Goal: Navigation & Orientation: Find specific page/section

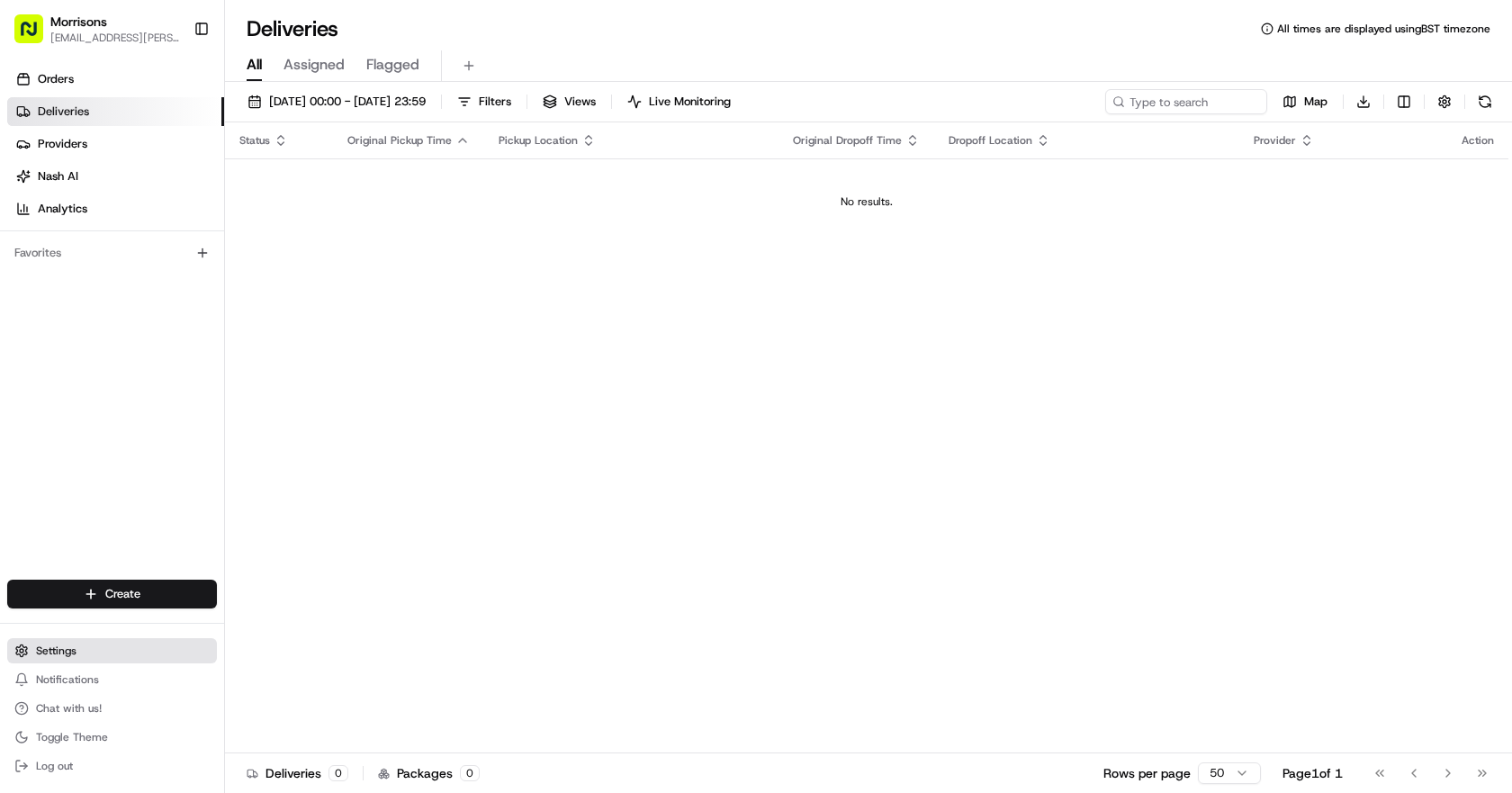
click at [47, 645] on span "Settings" at bounding box center [56, 651] width 40 height 15
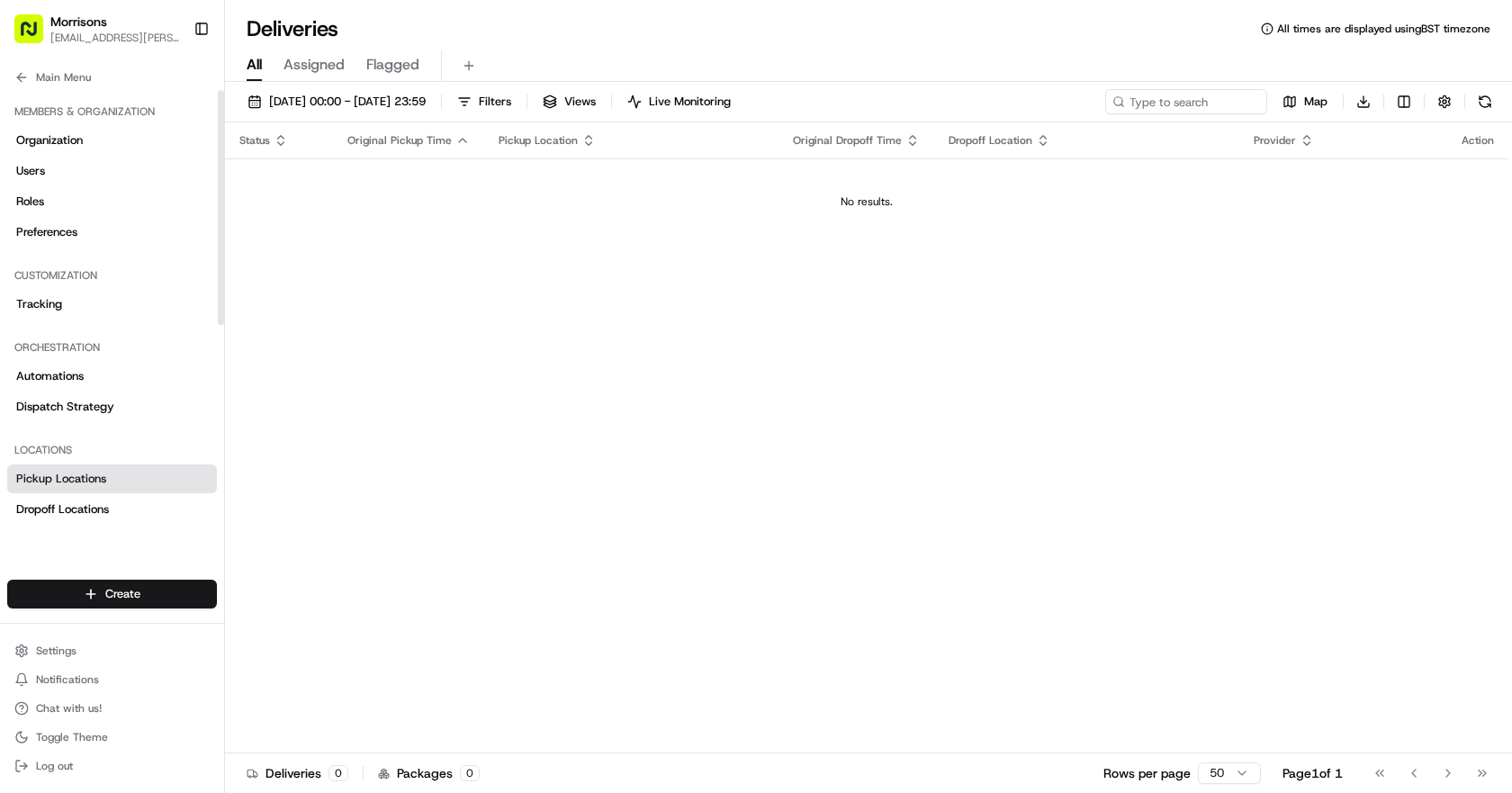
click at [80, 486] on span "Pickup Locations" at bounding box center [61, 479] width 90 height 16
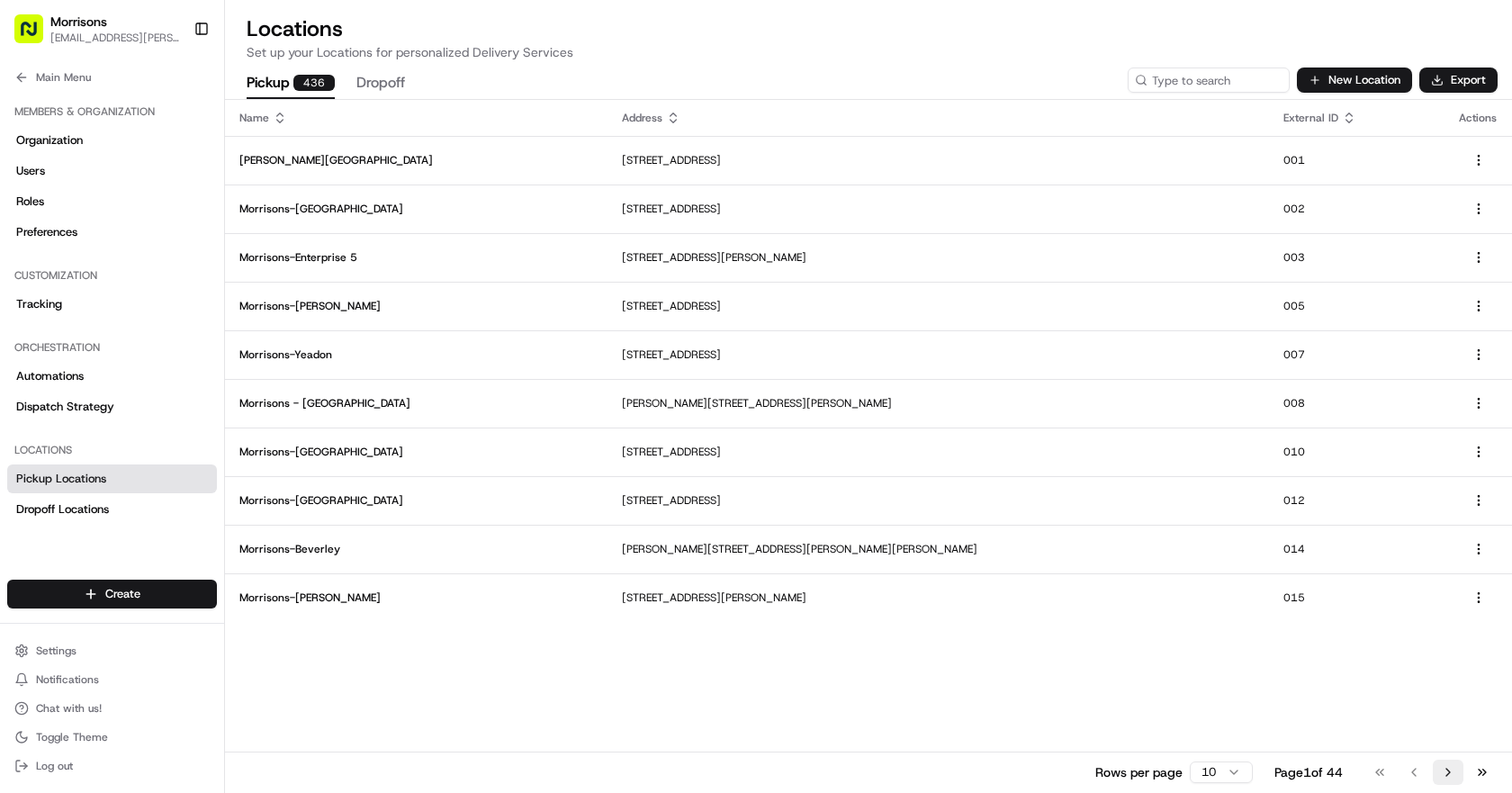
click at [1454, 777] on button "Go to next page" at bounding box center [1448, 772] width 31 height 26
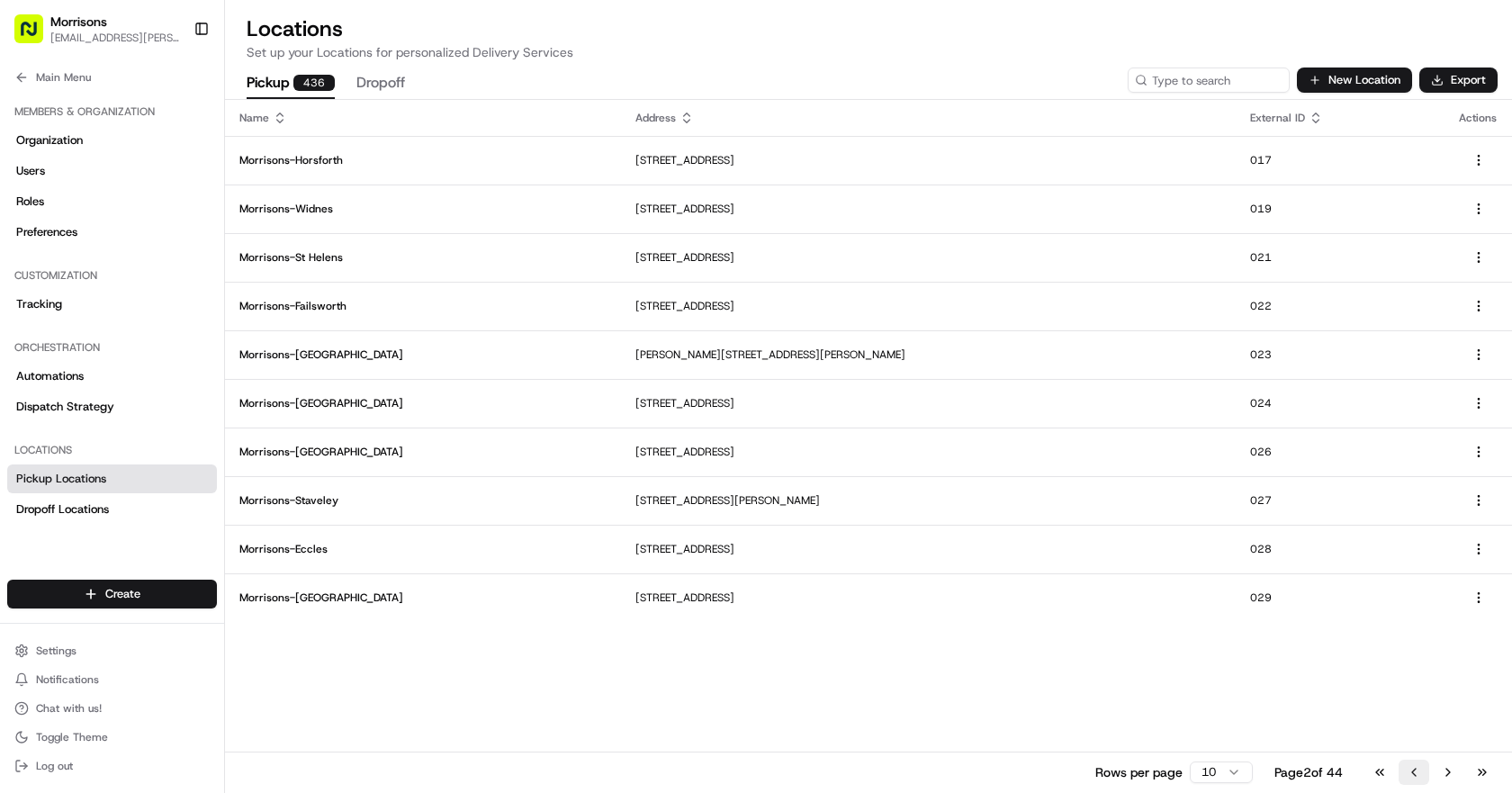
click at [1421, 772] on button "Go to previous page" at bounding box center [1414, 772] width 31 height 26
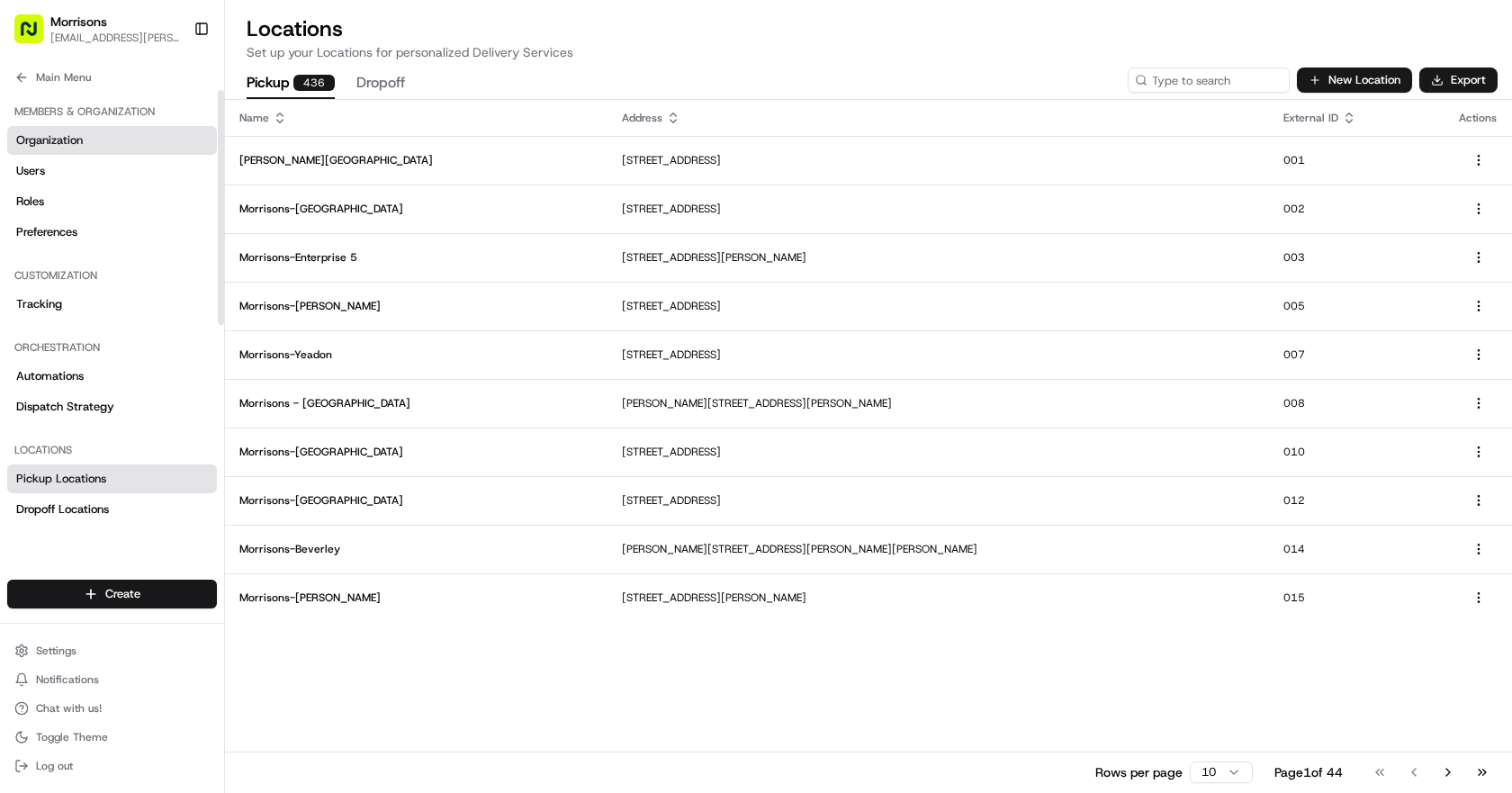
click at [109, 154] on link "Organization" at bounding box center [112, 140] width 210 height 29
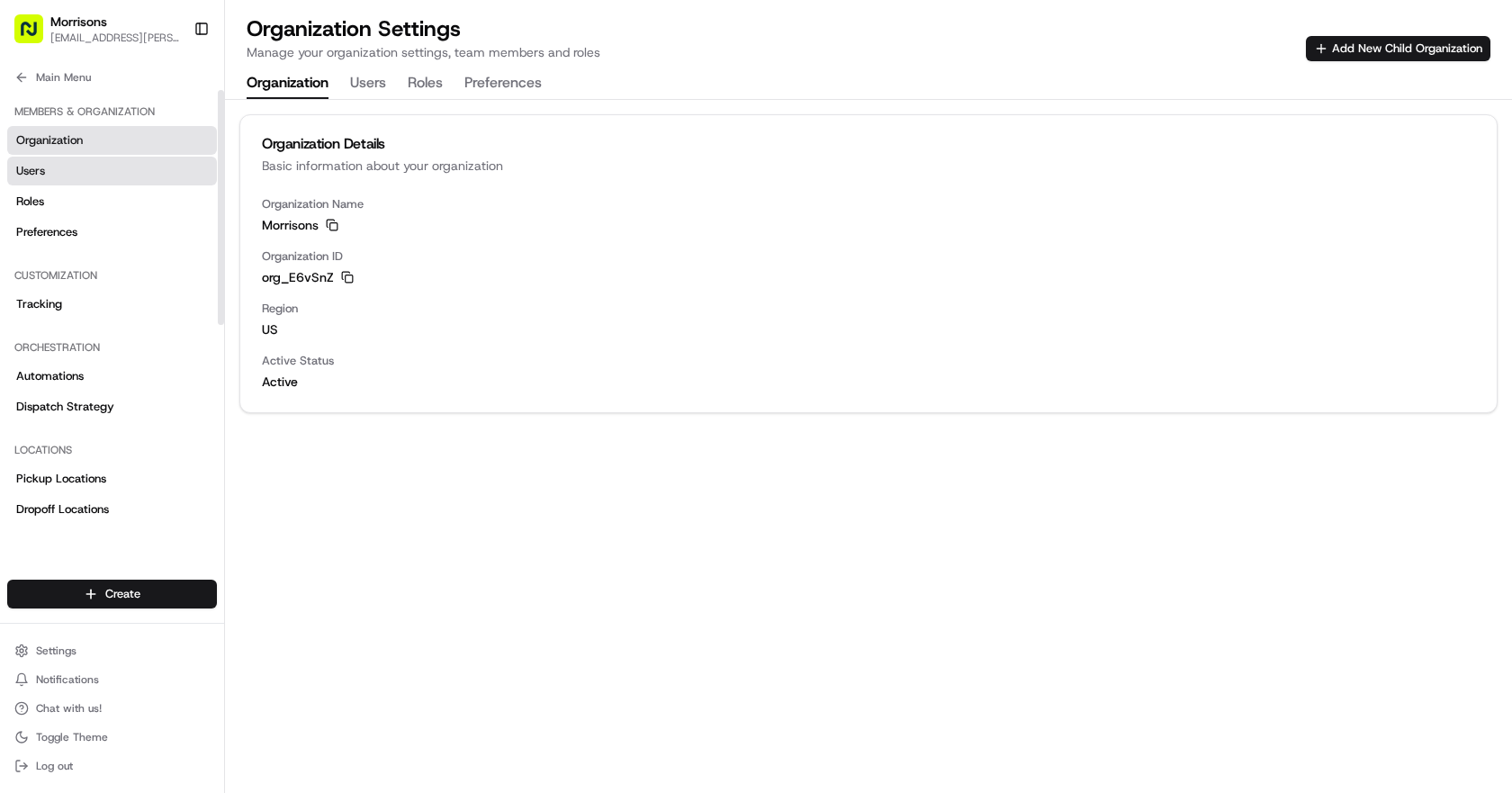
click at [41, 179] on link "Users" at bounding box center [112, 171] width 210 height 29
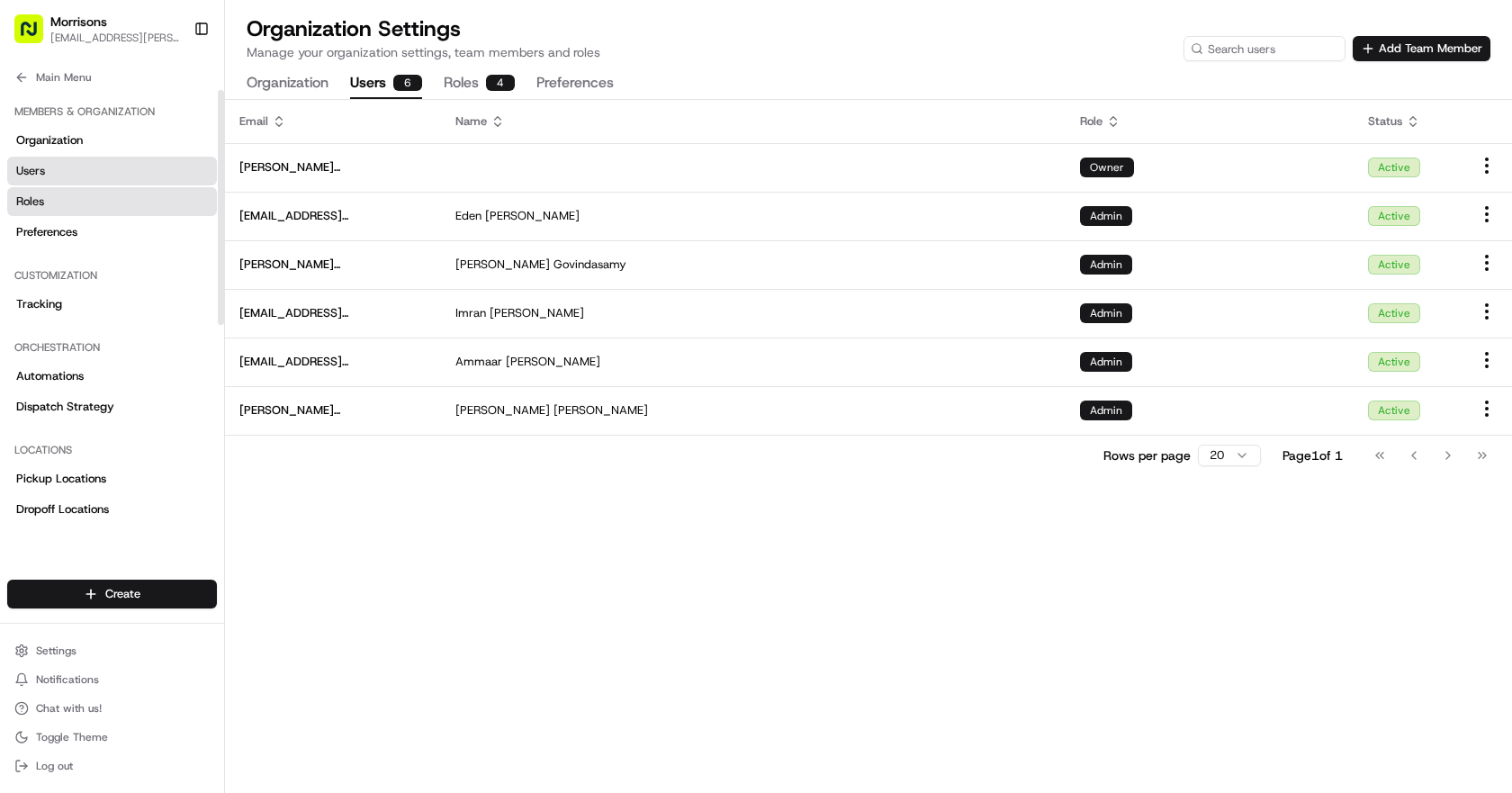
click at [42, 207] on span "Roles" at bounding box center [30, 201] width 28 height 16
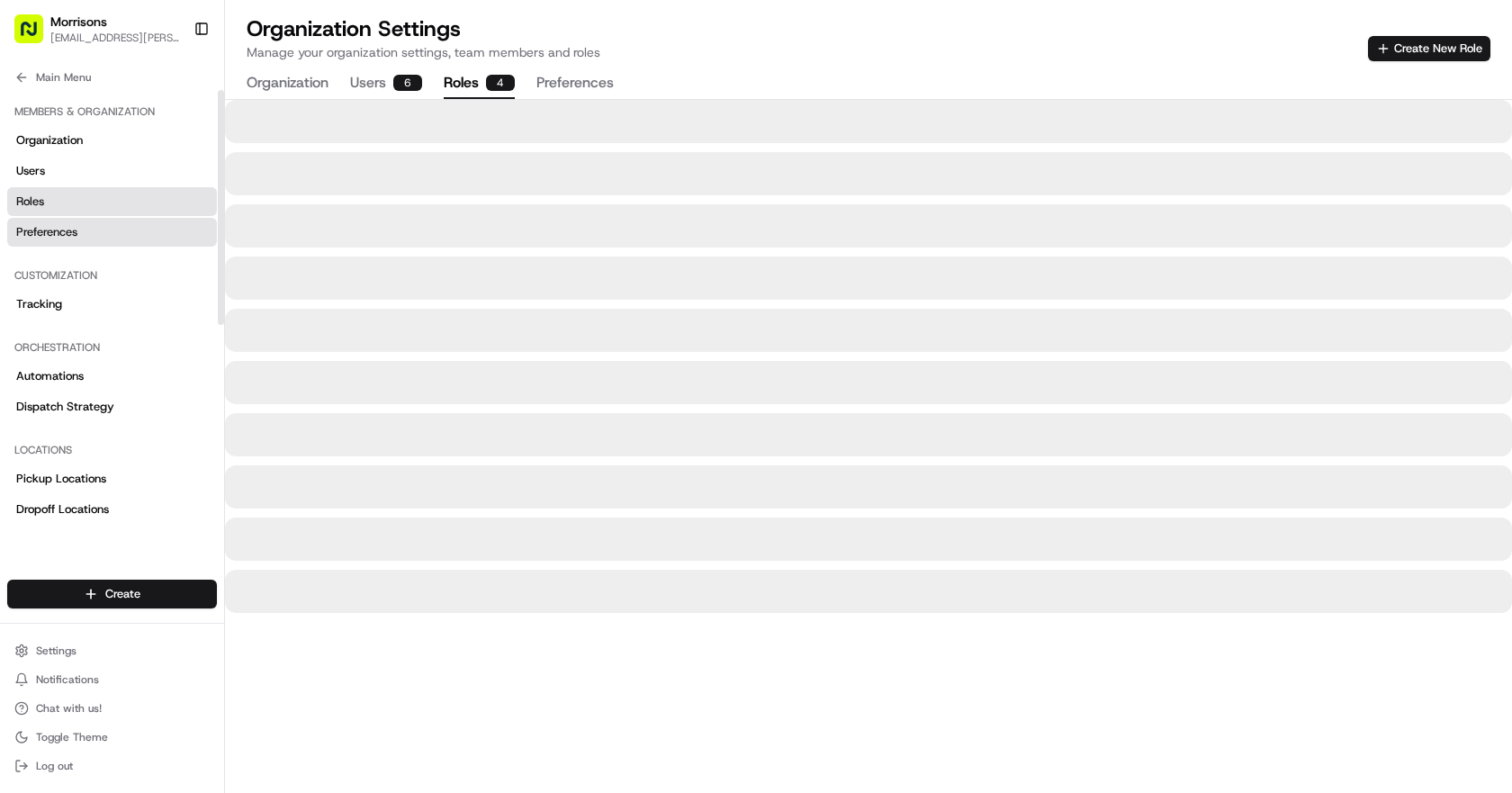
click at [46, 228] on span "Preferences" at bounding box center [47, 232] width 61 height 16
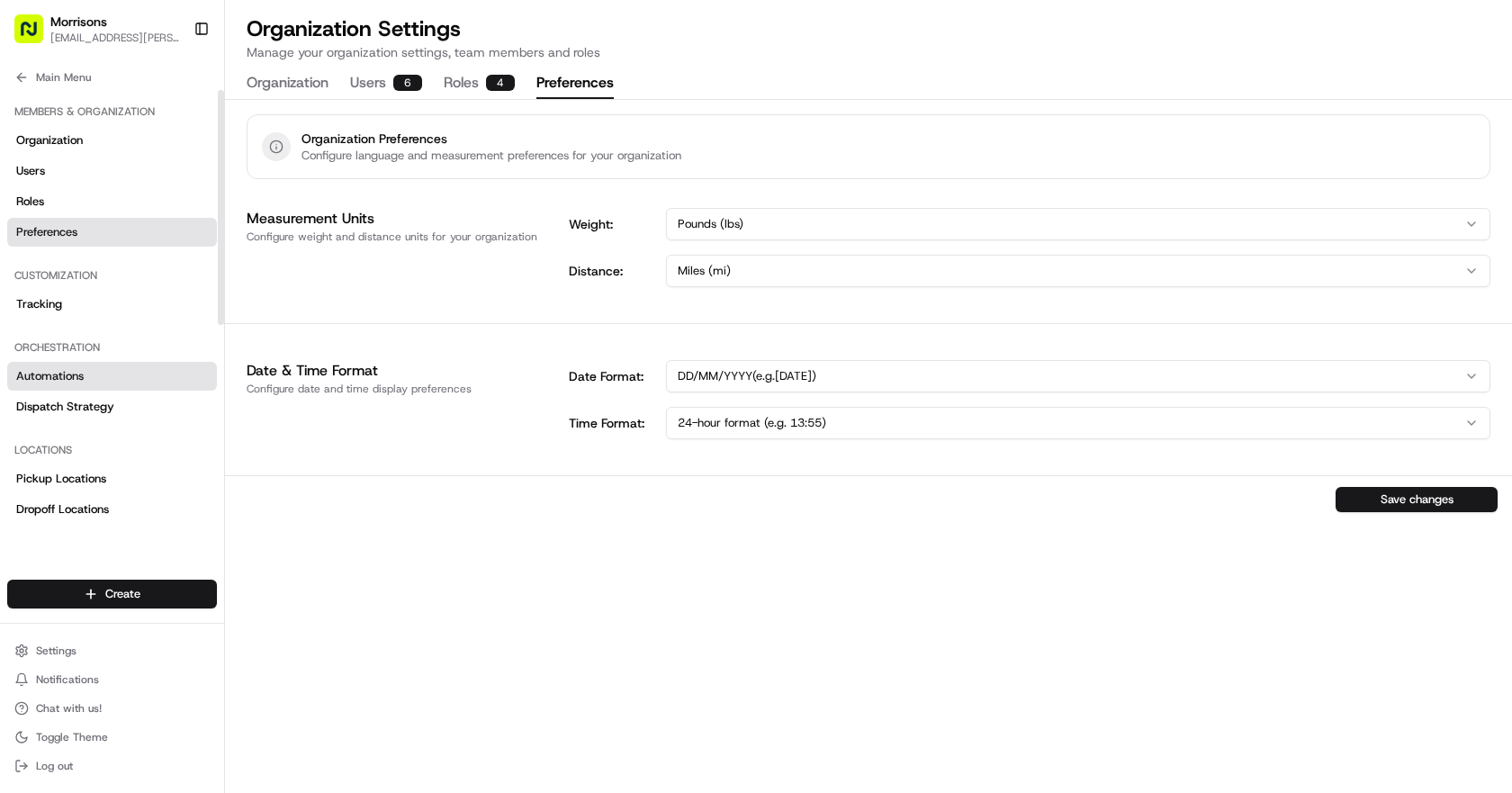
click at [114, 366] on link "Automations" at bounding box center [112, 376] width 210 height 29
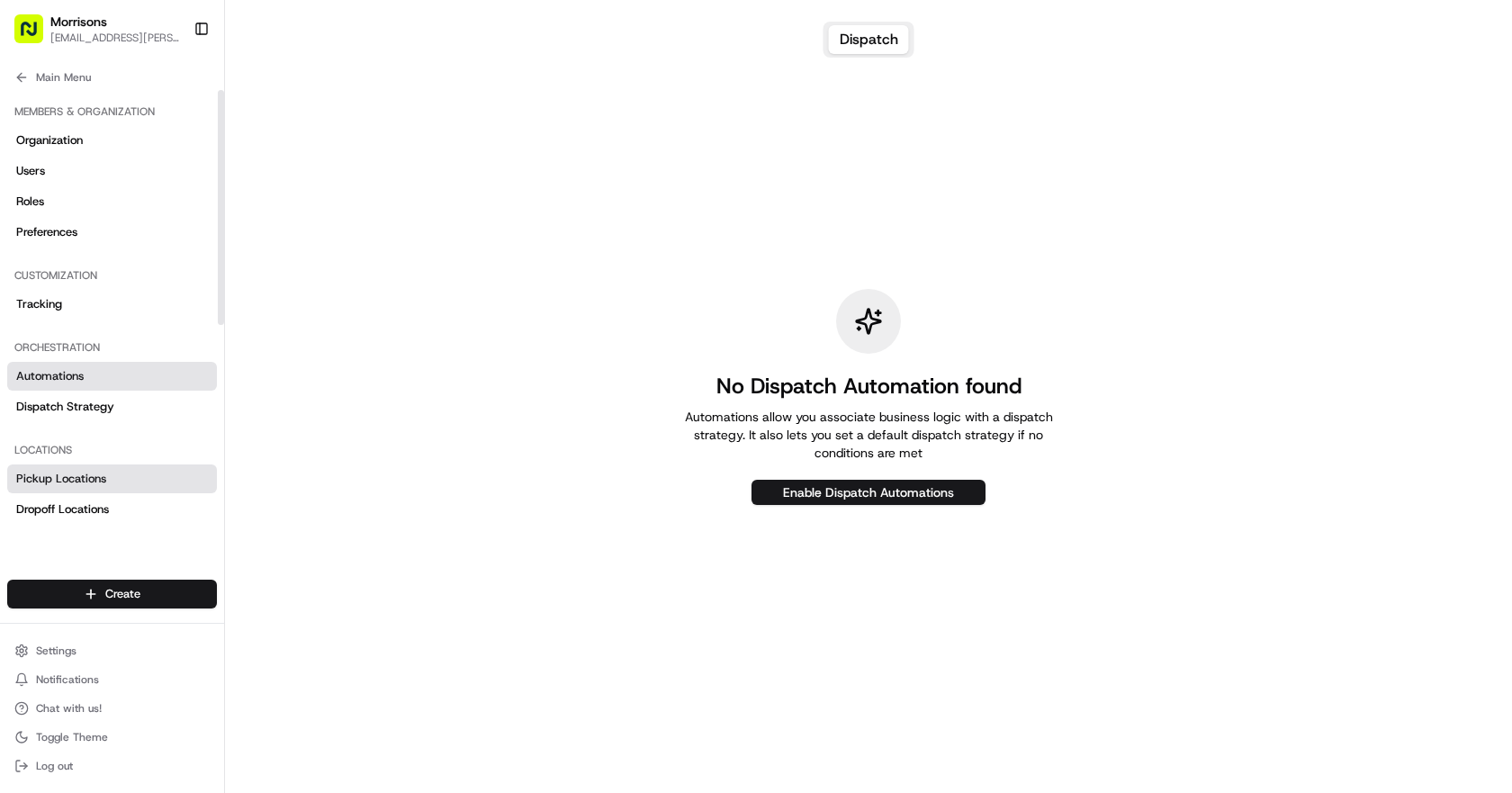
click at [78, 467] on link "Pickup Locations" at bounding box center [112, 479] width 210 height 29
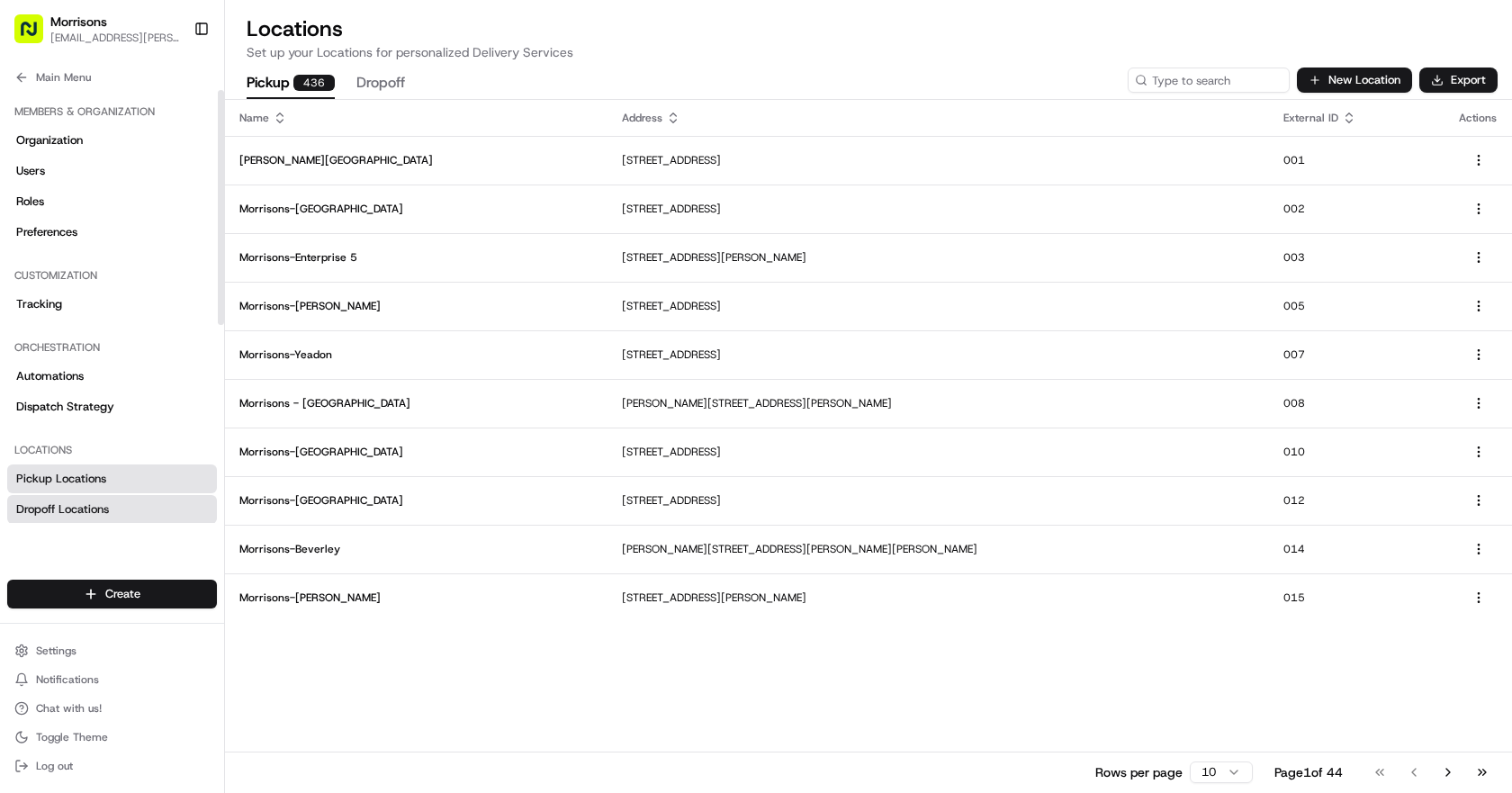
click at [100, 497] on link "Dropoff Locations" at bounding box center [112, 510] width 210 height 29
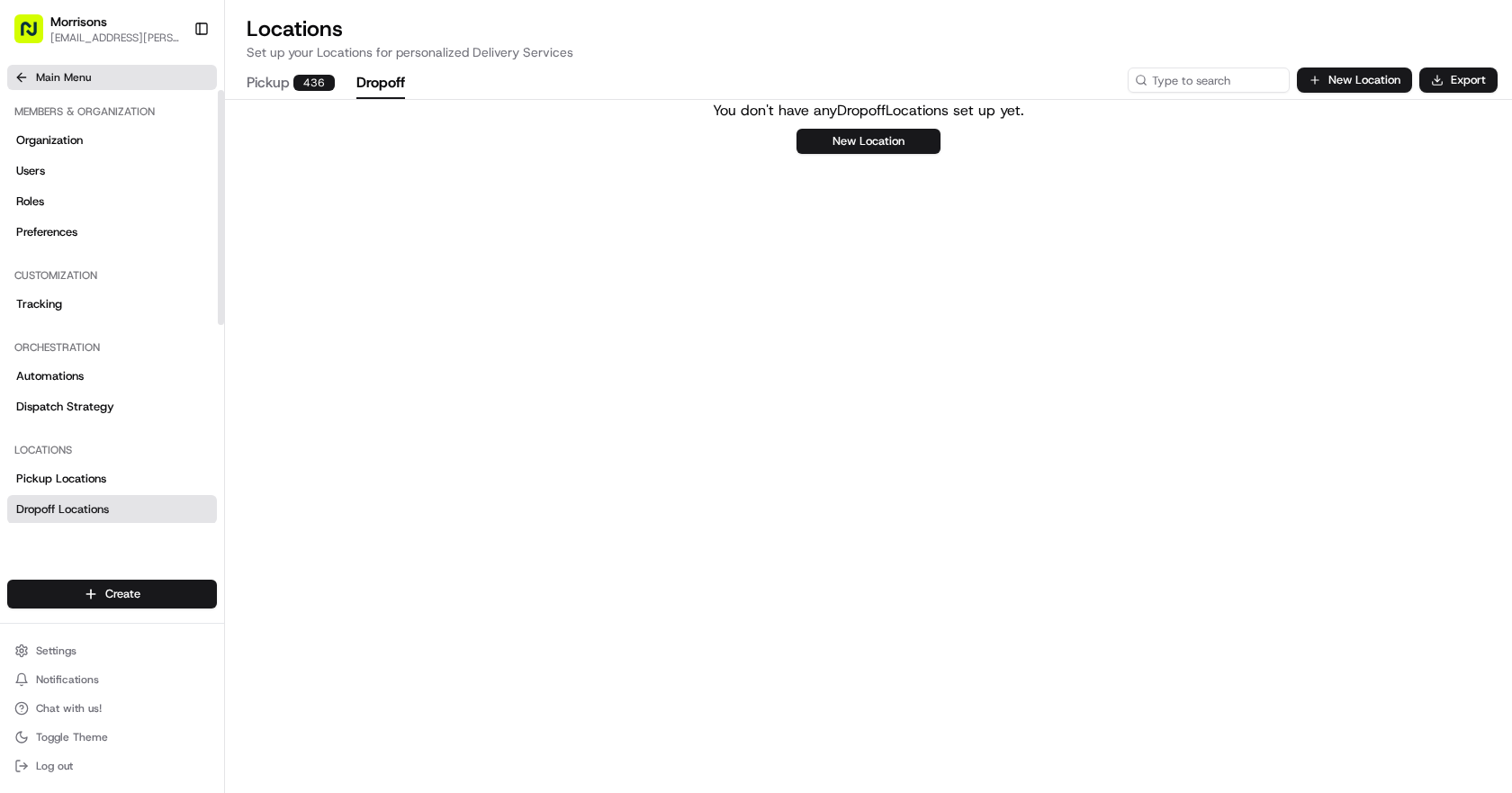
click at [99, 65] on button "Main Menu" at bounding box center [112, 77] width 210 height 26
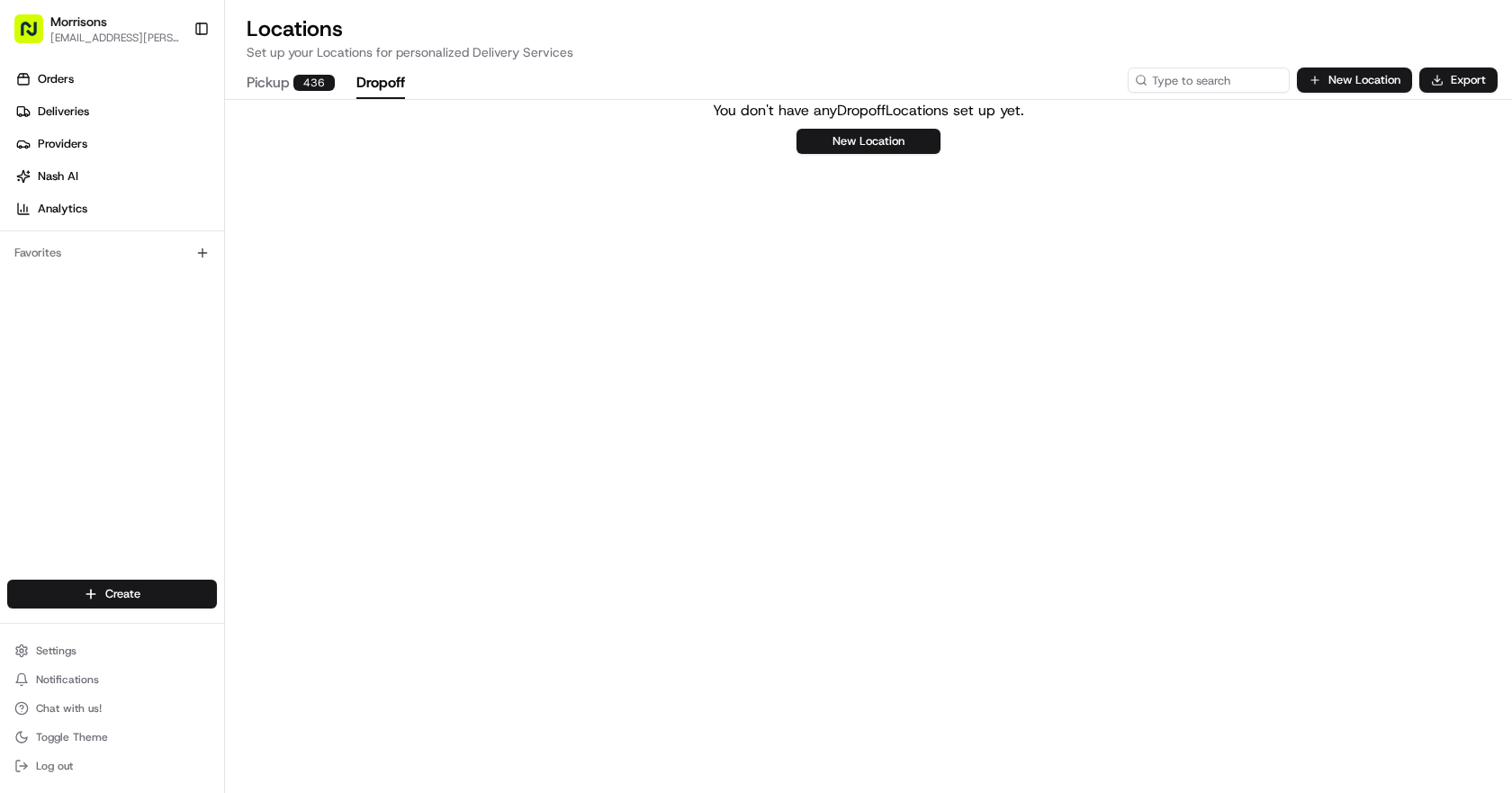
click at [121, 43] on span "[EMAIL_ADDRESS][PERSON_NAME][DOMAIN_NAME]" at bounding box center [114, 38] width 129 height 15
click at [105, 675] on button "Notifications" at bounding box center [112, 679] width 210 height 26
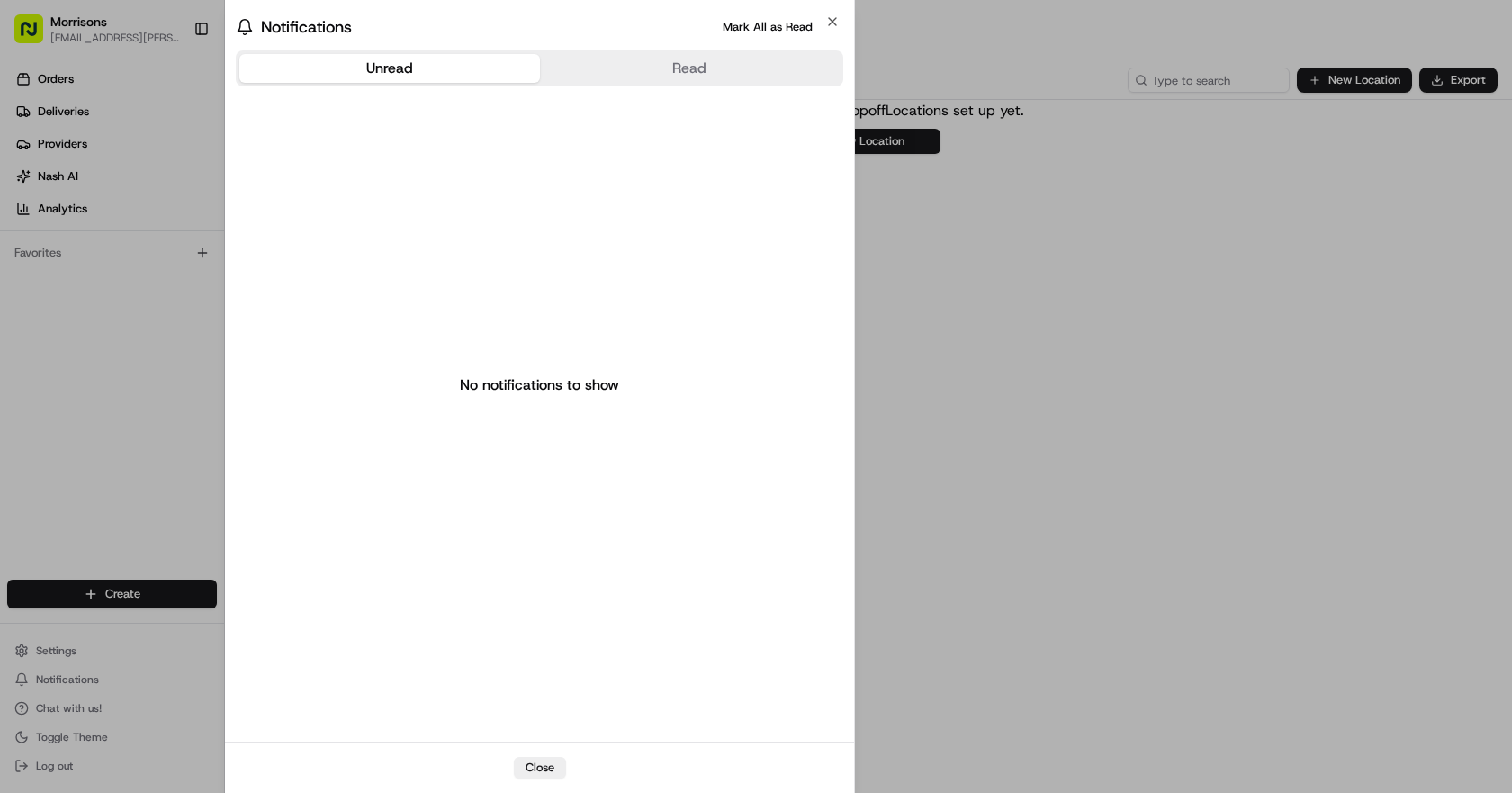
click at [810, 14] on div "Close Notifications Mark All as Read Unread Read No notifications to show Close" at bounding box center [540, 396] width 630 height 793
click at [842, 36] on div "Notifications Mark All as Read" at bounding box center [540, 27] width 607 height 26
click at [832, 25] on icon "button" at bounding box center [833, 22] width 15 height 15
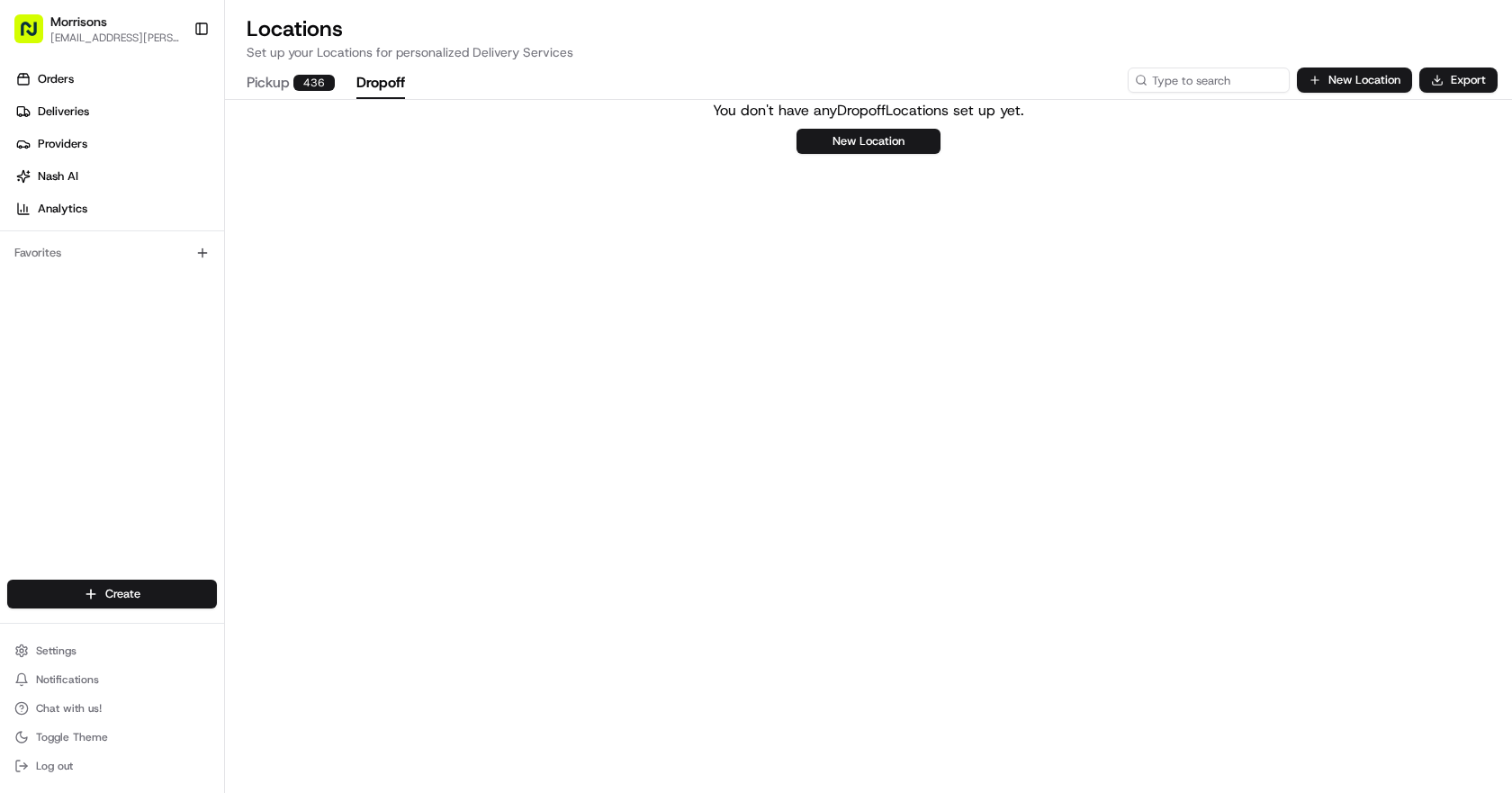
click at [84, 32] on span "[EMAIL_ADDRESS][PERSON_NAME][DOMAIN_NAME]" at bounding box center [114, 38] width 129 height 15
click at [69, 81] on span "Orders" at bounding box center [55, 79] width 36 height 16
